Goal: Find specific page/section

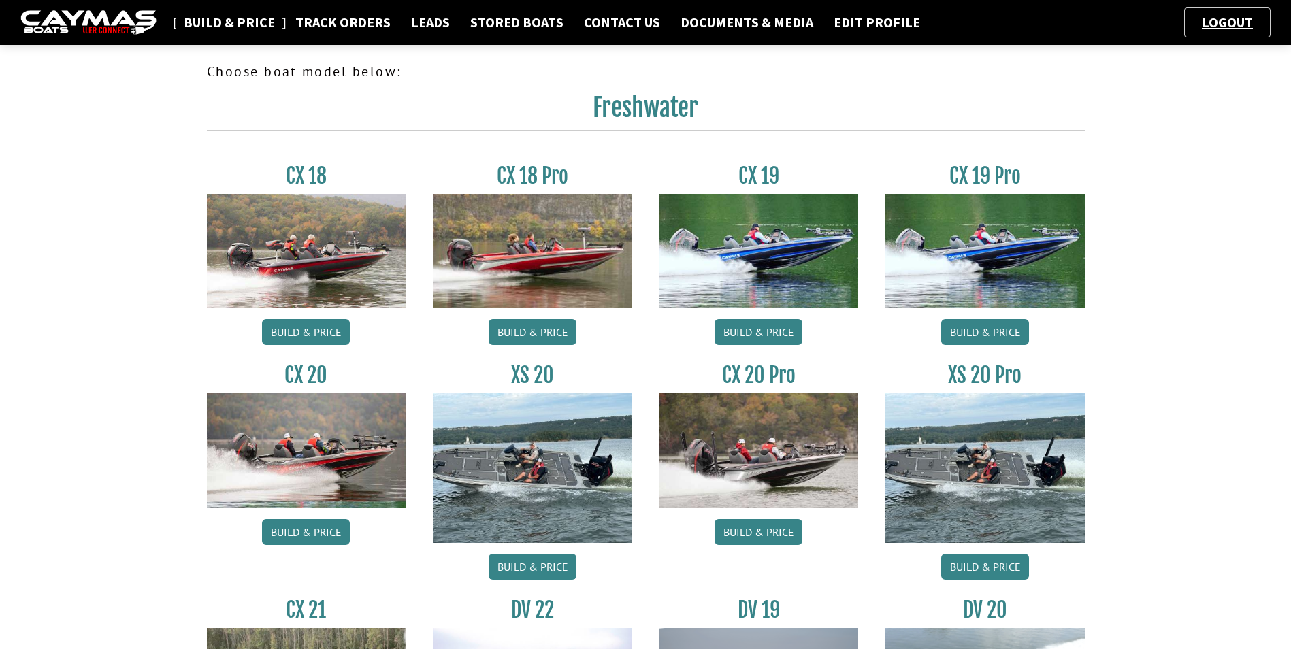
click at [227, 31] on link "Build & Price" at bounding box center [229, 23] width 105 height 18
click at [262, 25] on link "Build & Price" at bounding box center [229, 23] width 105 height 18
click at [335, 24] on link "Track Orders" at bounding box center [342, 23] width 109 height 18
